Goal: Information Seeking & Learning: Check status

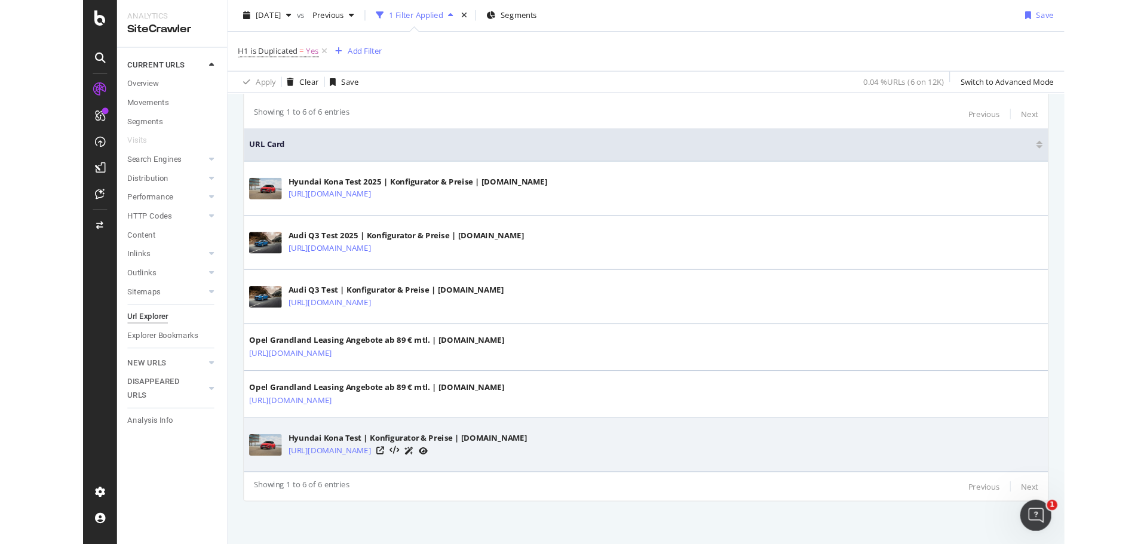
scroll to position [200, 0]
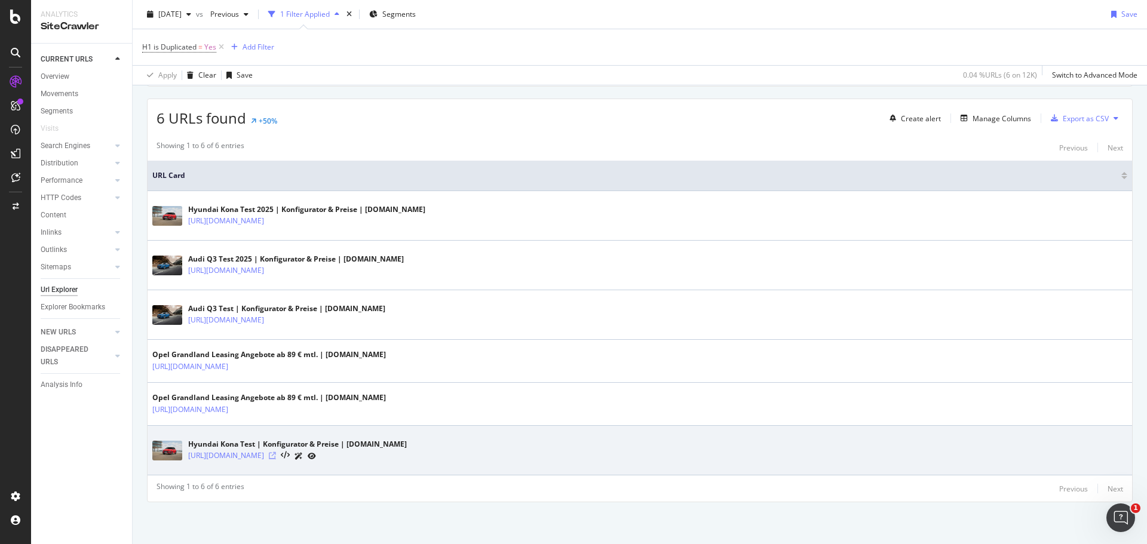
click at [276, 455] on icon at bounding box center [272, 455] width 7 height 7
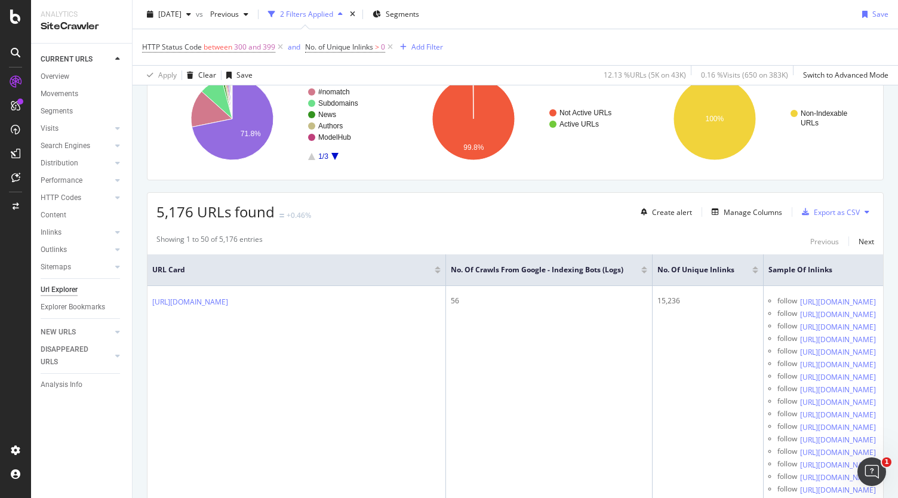
scroll to position [239, 0]
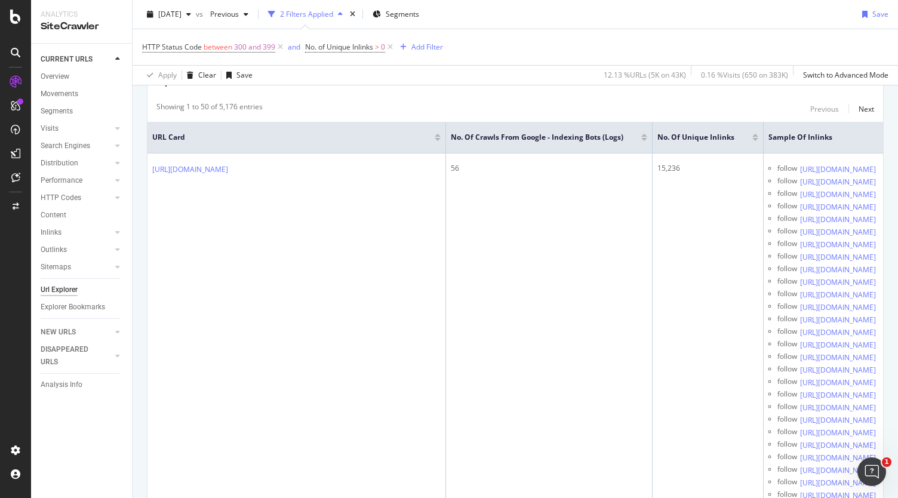
click at [753, 138] on div at bounding box center [756, 139] width 6 height 3
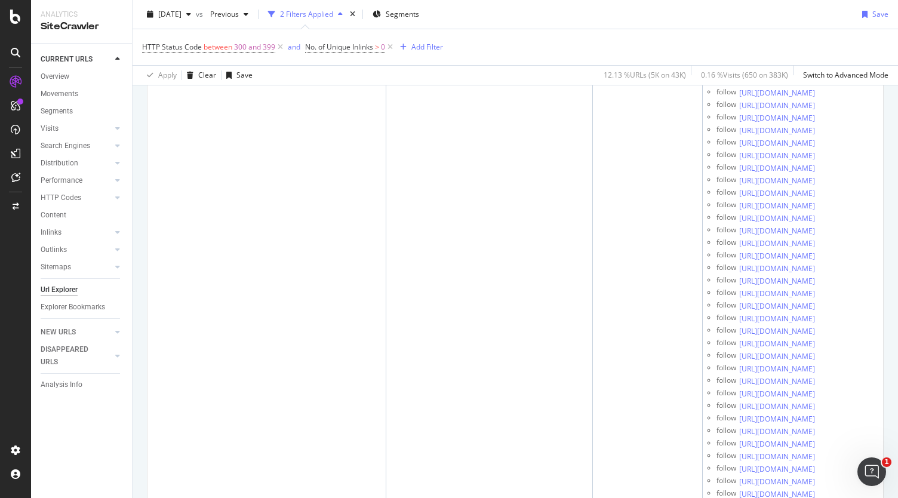
scroll to position [20929, 0]
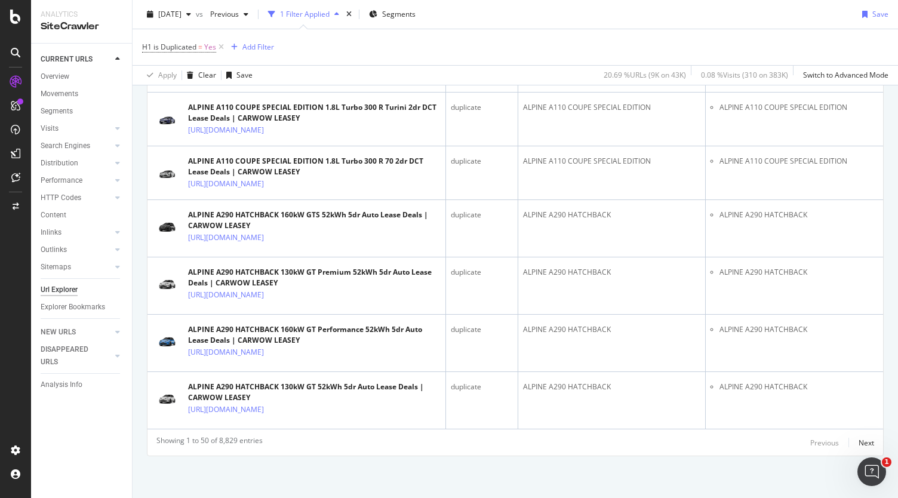
scroll to position [5421, 0]
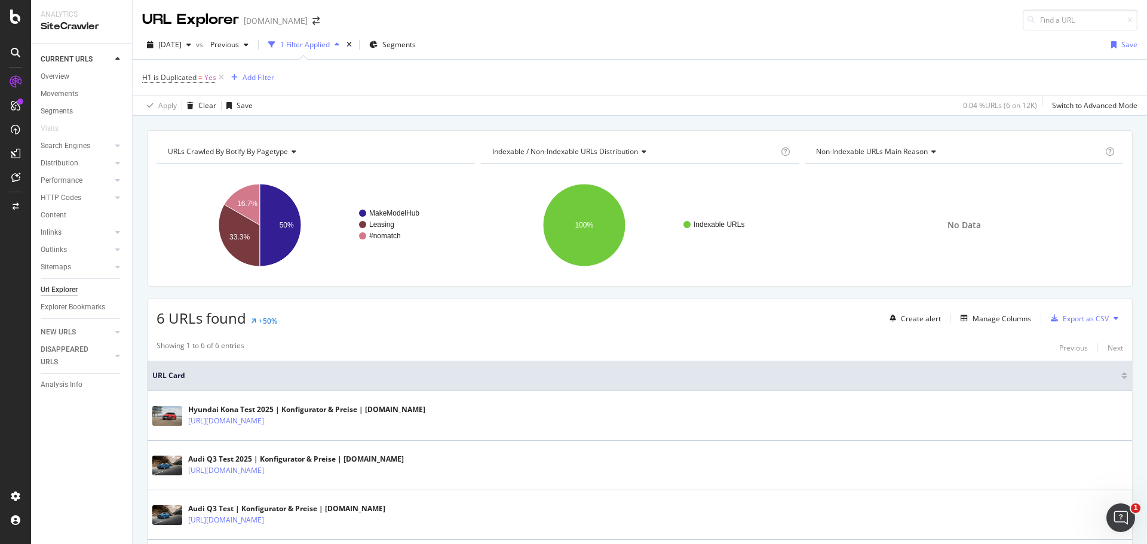
scroll to position [200, 0]
